Goal: Information Seeking & Learning: Learn about a topic

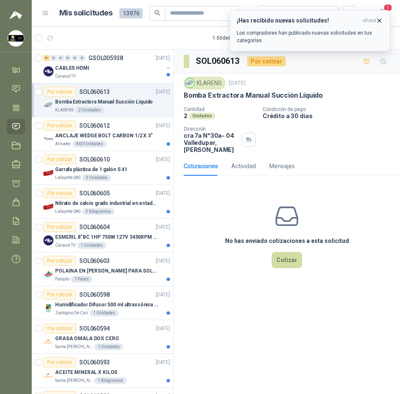
click at [379, 25] on div "¡Has recibido nuevas solicitudes! ahora Los compradores han publicado nuevas so…" at bounding box center [310, 30] width 146 height 27
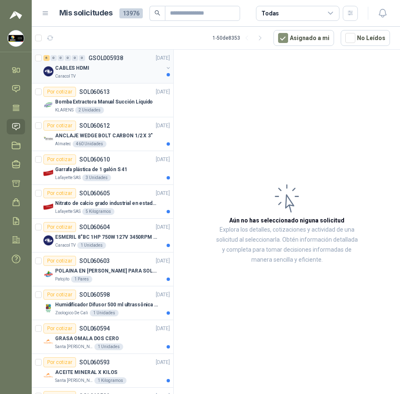
click at [114, 70] on div "CABLES HDMI" at bounding box center [109, 68] width 108 height 10
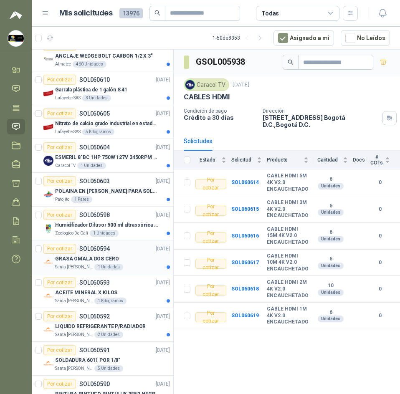
scroll to position [84, 0]
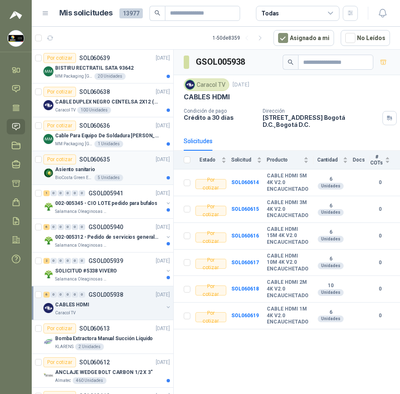
click at [134, 164] on div "Por cotizar SOL060635 09/10/25" at bounding box center [106, 160] width 127 height 10
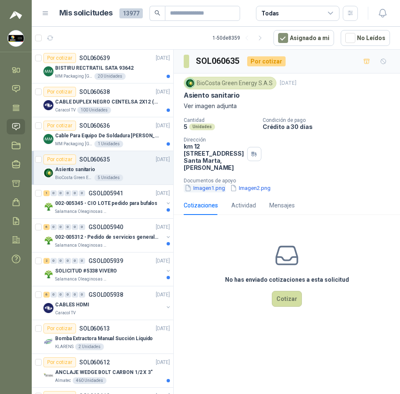
click at [218, 193] on button "Imagen1.png" at bounding box center [205, 188] width 42 height 9
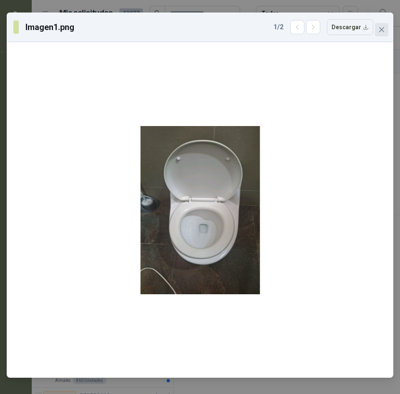
click at [383, 29] on icon "close" at bounding box center [381, 29] width 7 height 7
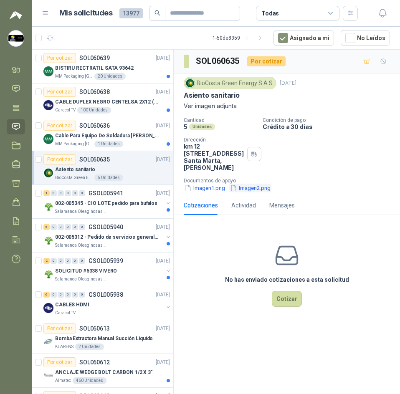
click at [249, 193] on button "Imagen2.png" at bounding box center [250, 188] width 42 height 9
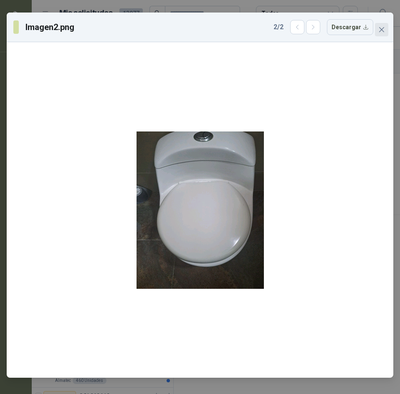
click at [381, 25] on button "Close" at bounding box center [381, 29] width 13 height 13
